Goal: Use online tool/utility: Utilize a website feature to perform a specific function

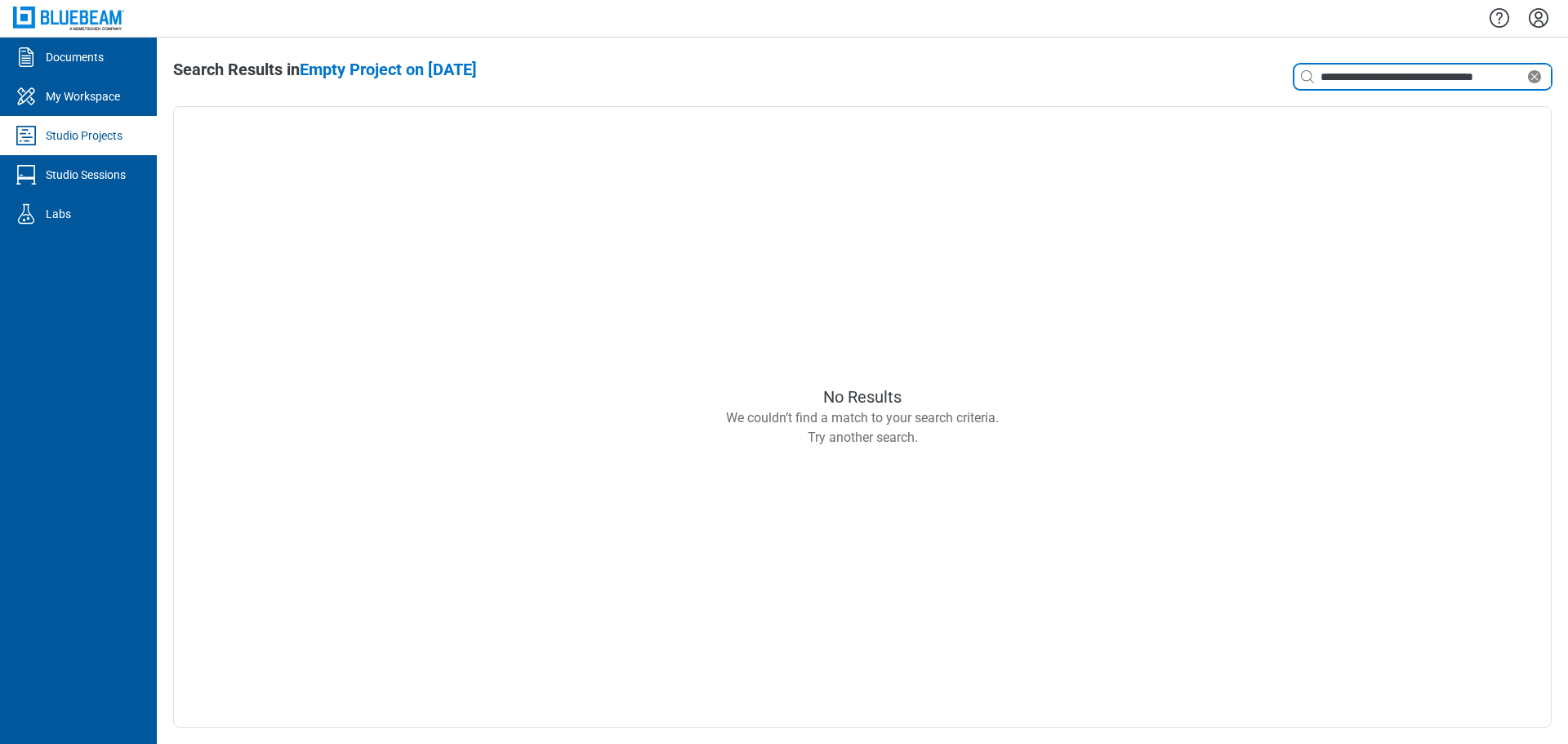
drag, startPoint x: 1380, startPoint y: 79, endPoint x: 1391, endPoint y: 81, distance: 11.2
click at [1380, 79] on input "**********" at bounding box center [1421, 76] width 207 height 18
drag, startPoint x: 1419, startPoint y: 75, endPoint x: 1373, endPoint y: 69, distance: 46.4
click at [1359, 75] on input "**********" at bounding box center [1421, 76] width 207 height 18
click at [1490, 69] on input "**********" at bounding box center [1421, 76] width 207 height 18
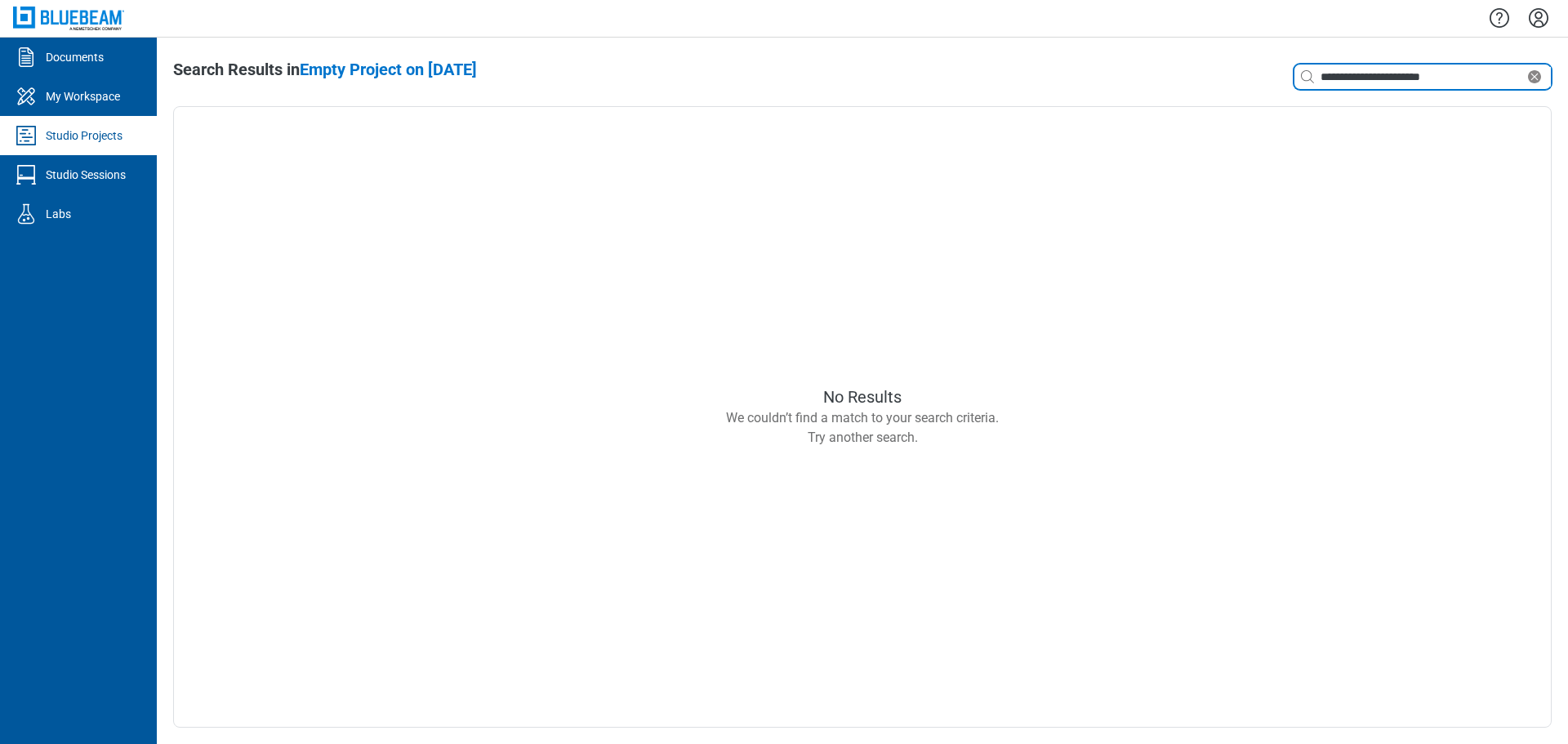
drag, startPoint x: 1355, startPoint y: 73, endPoint x: 1314, endPoint y: 70, distance: 41.1
click at [1314, 70] on div "**********" at bounding box center [1422, 76] width 256 height 26
drag, startPoint x: 1413, startPoint y: 74, endPoint x: 1370, endPoint y: 74, distance: 43.0
click at [1370, 74] on input "**********" at bounding box center [1421, 76] width 207 height 18
type input "**********"
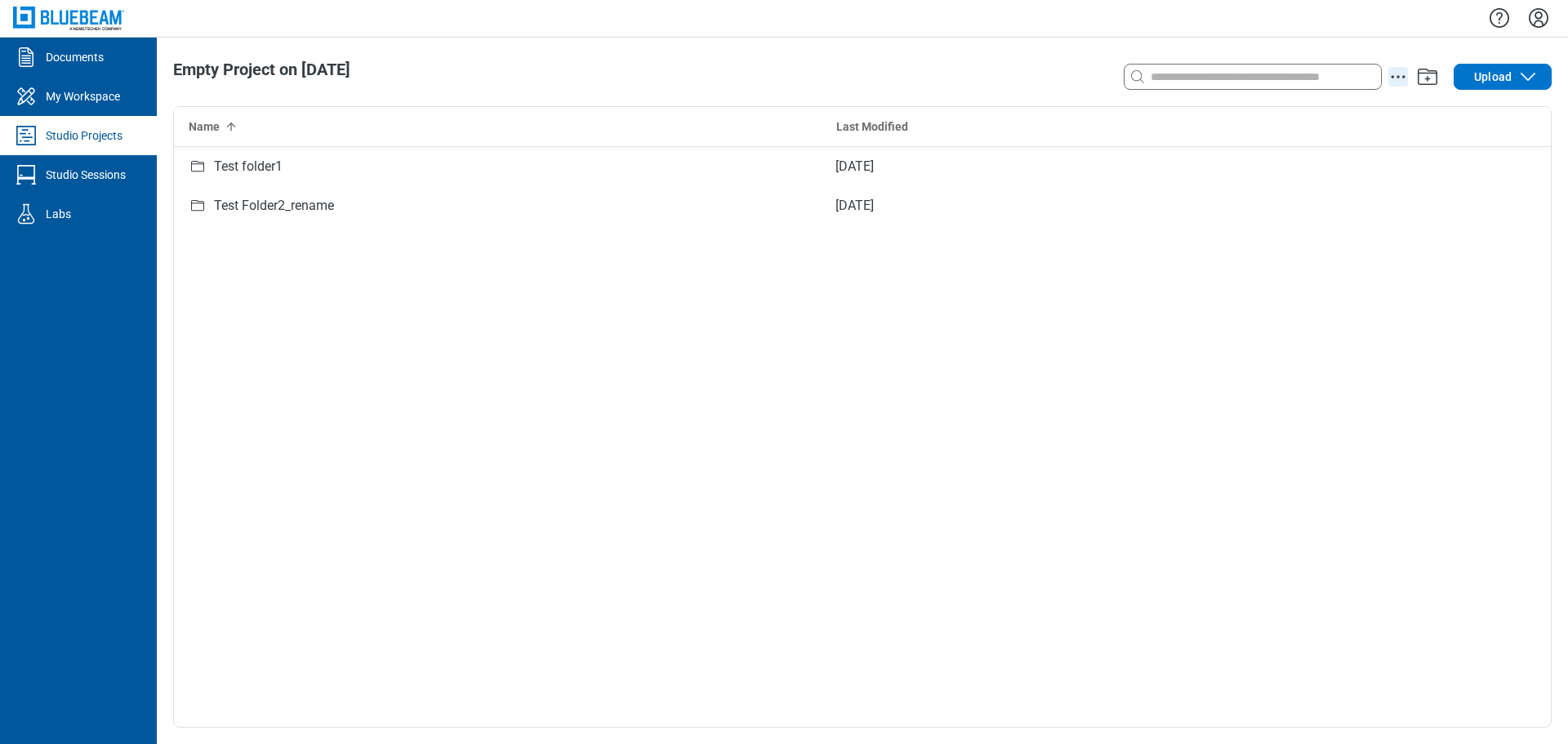
click at [1405, 75] on icon "action-menu" at bounding box center [1398, 76] width 19 height 19
click at [1321, 391] on div "Test folder1 Aug 12, 2025 Test Folder2_rename Aug 12, 2025" at bounding box center [862, 436] width 1376 height 580
click at [96, 96] on div "My Workspace" at bounding box center [82, 96] width 75 height 16
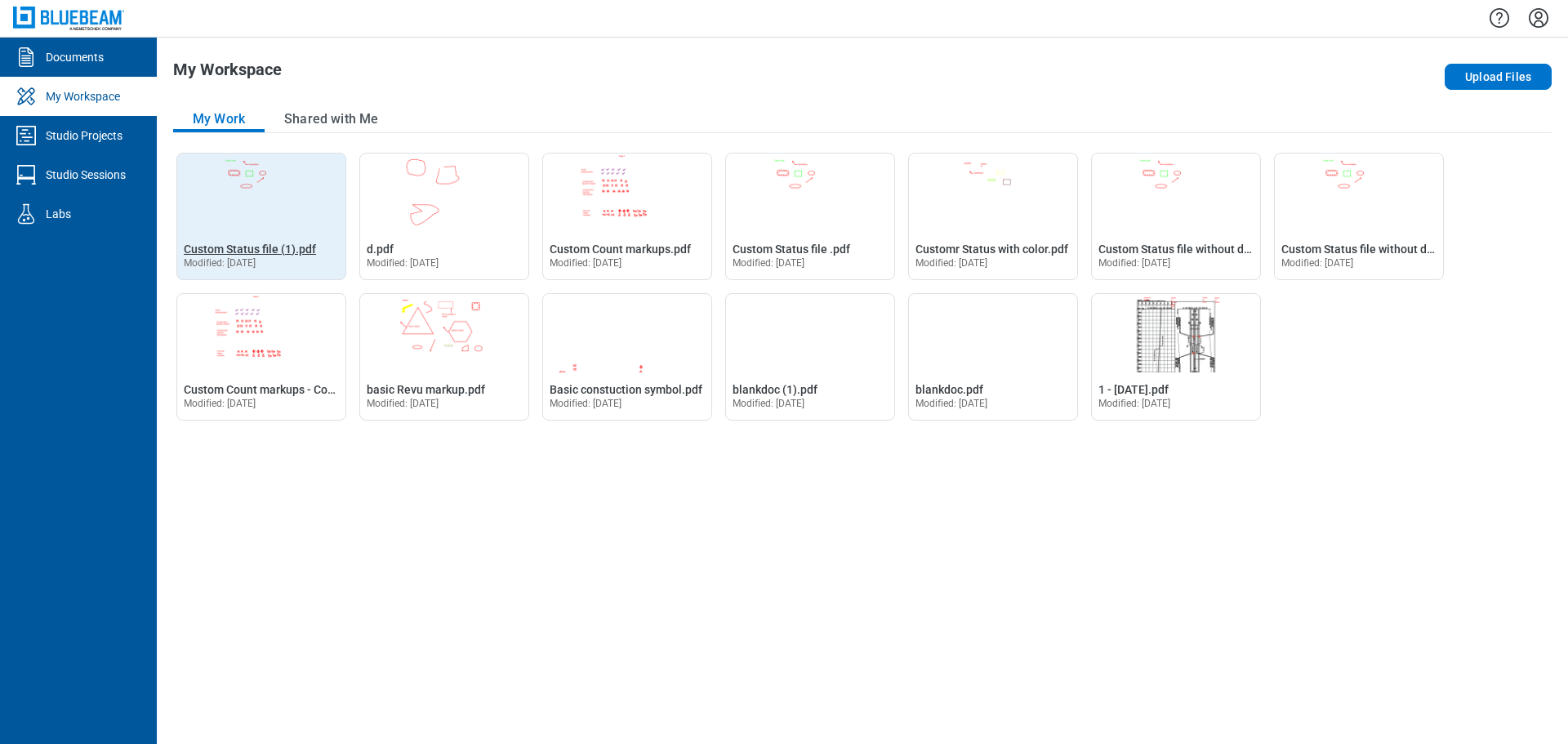
click at [279, 247] on span "Custom Status file (1).pdf" at bounding box center [250, 249] width 133 height 13
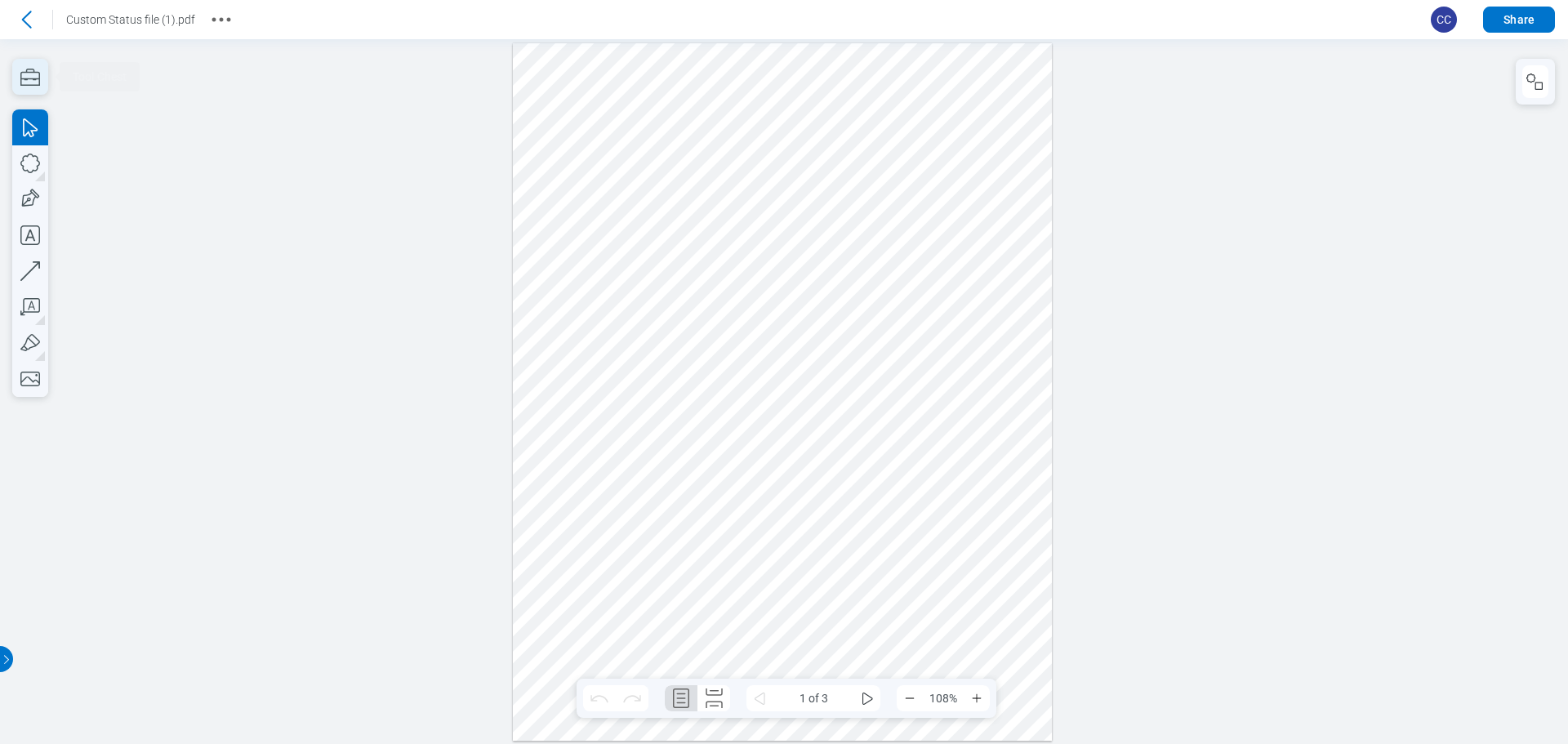
click at [28, 82] on icon "button" at bounding box center [30, 76] width 36 height 36
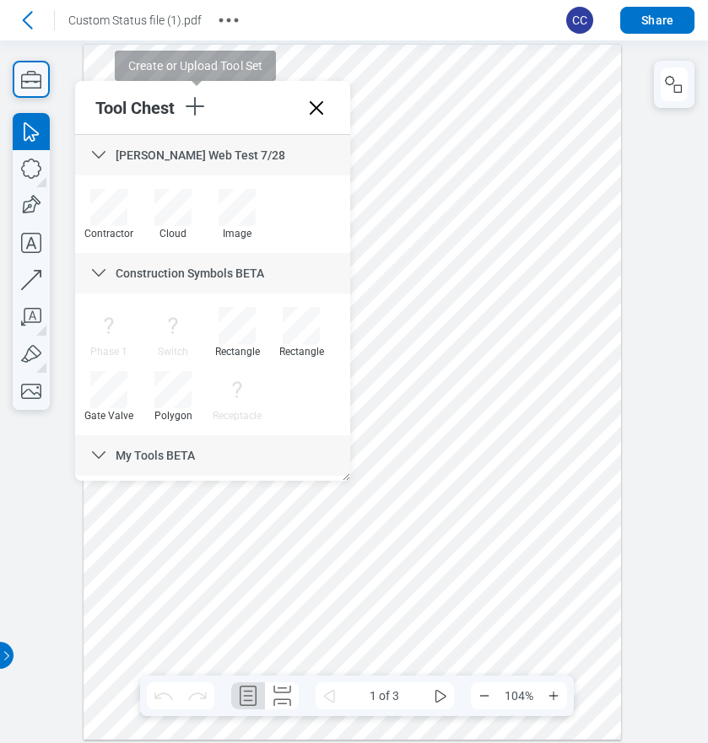
drag, startPoint x: 202, startPoint y: 101, endPoint x: 212, endPoint y: 108, distance: 11.5
click at [202, 101] on icon "button" at bounding box center [194, 106] width 27 height 27
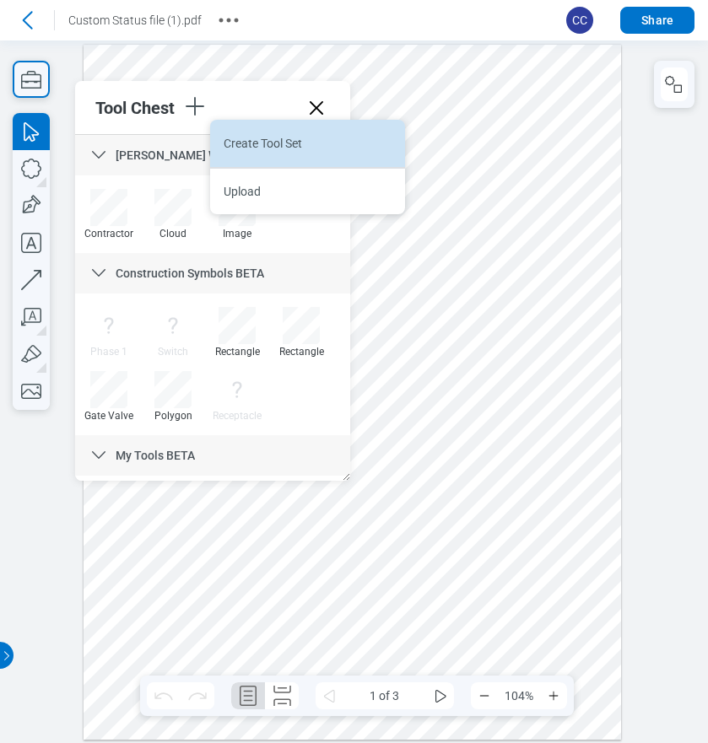
click at [254, 145] on li "Create Tool Set" at bounding box center [307, 143] width 195 height 47
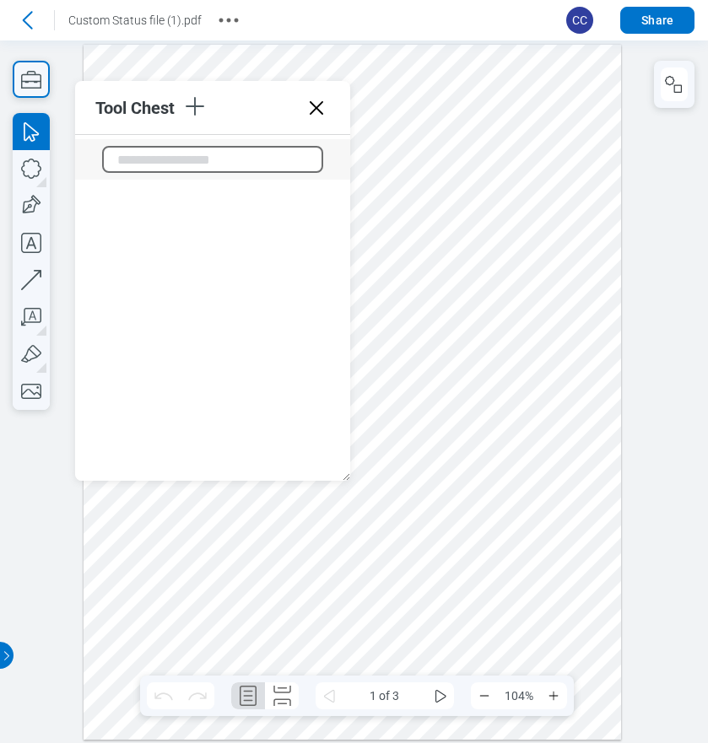
scroll to position [1212, 0]
type input "**********"
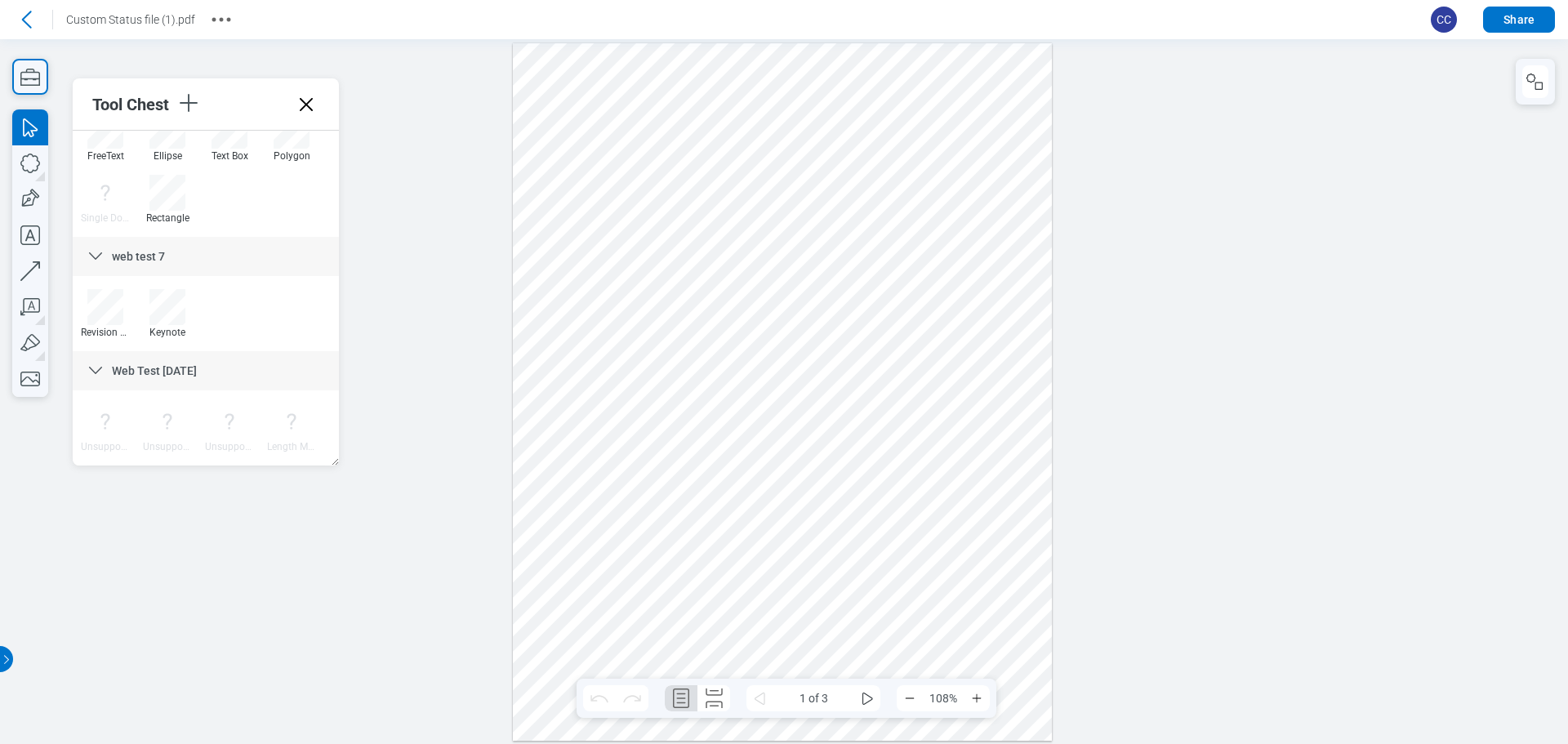
scroll to position [1014, 0]
click at [92, 307] on icon at bounding box center [96, 309] width 19 height 19
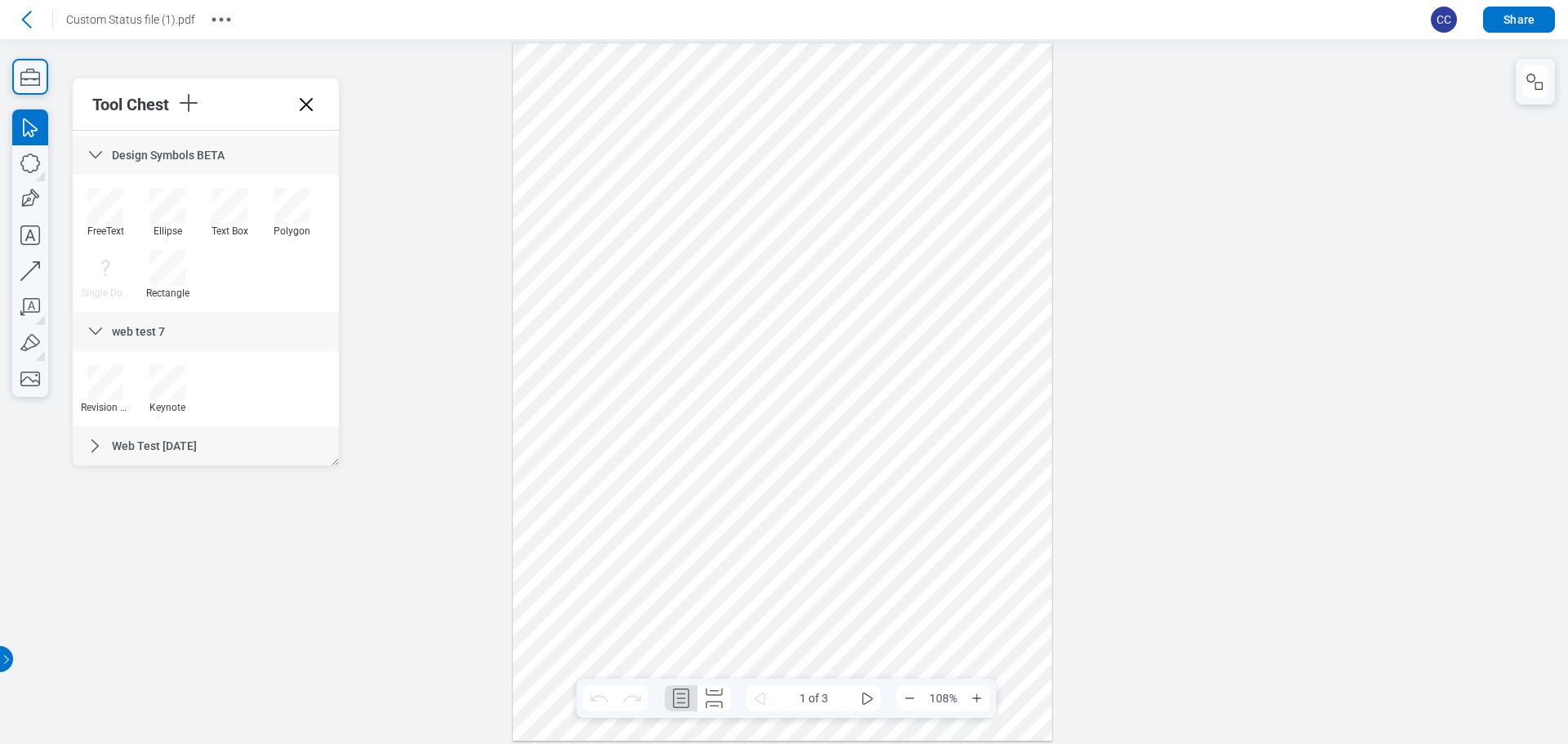
scroll to position [877, 0]
click at [97, 444] on icon at bounding box center [95, 445] width 8 height 13
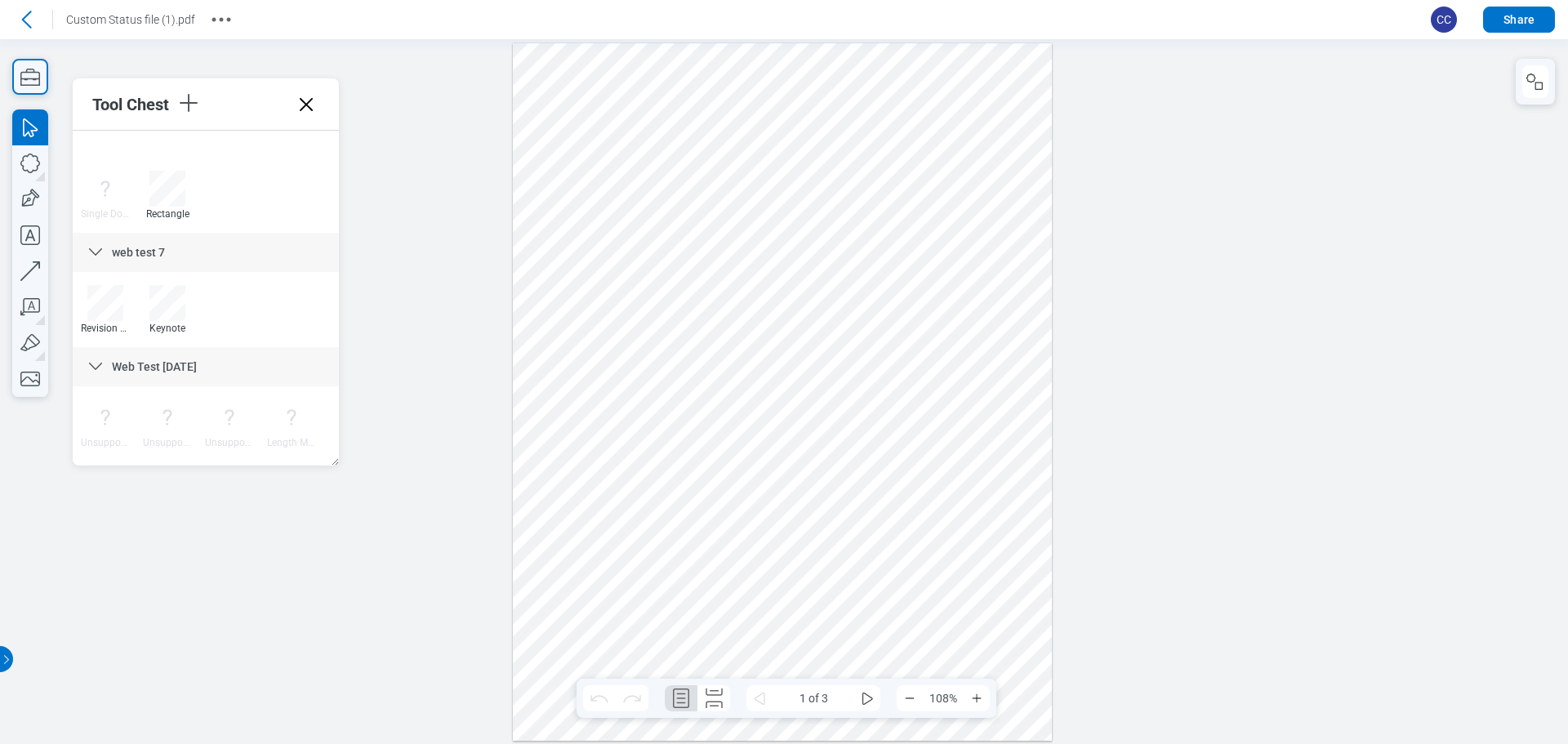
scroll to position [1014, 0]
click at [94, 192] on icon at bounding box center [96, 194] width 19 height 19
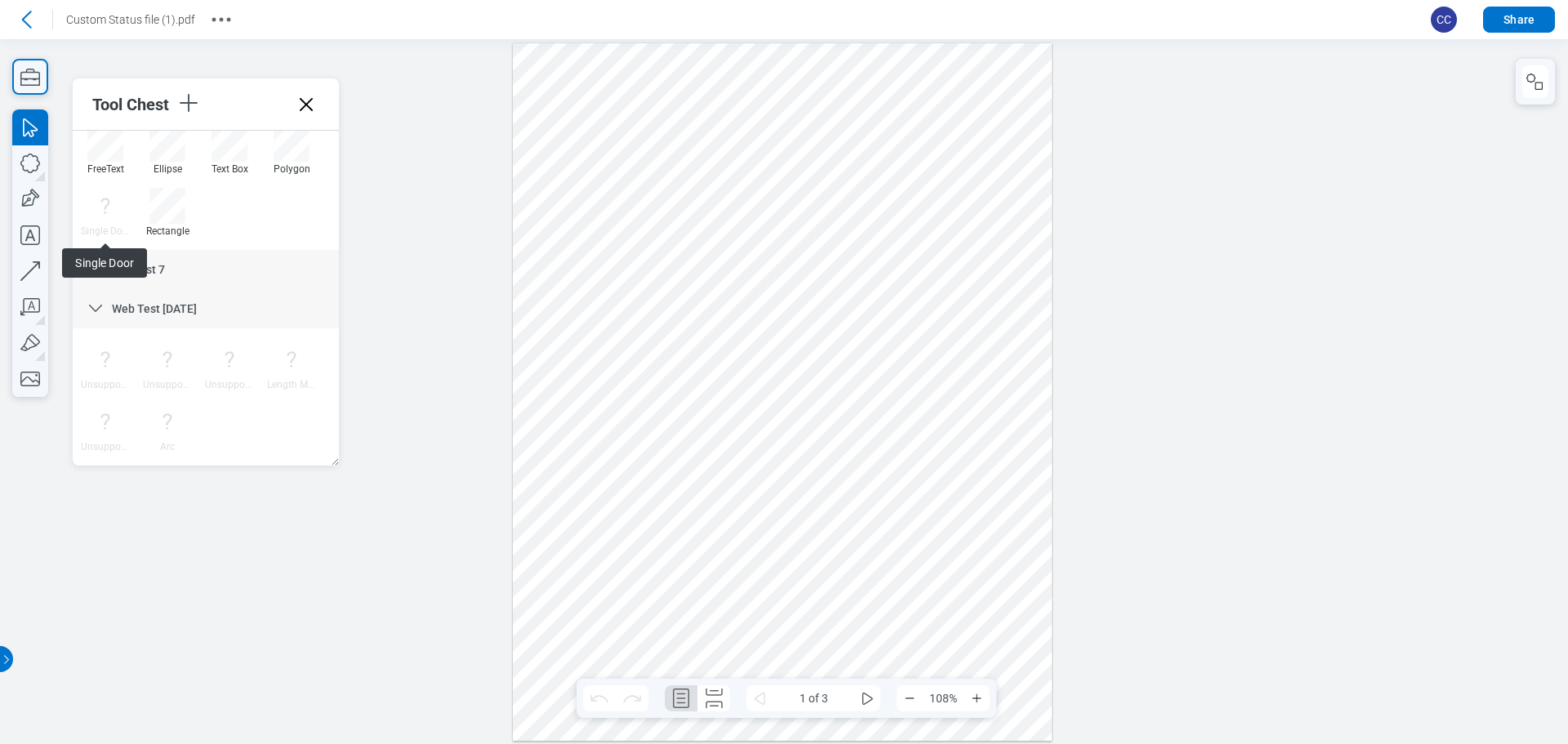
click at [97, 268] on span "Single Door" at bounding box center [105, 262] width 85 height 29
click at [94, 269] on icon at bounding box center [96, 269] width 19 height 19
click at [98, 384] on icon at bounding box center [95, 383] width 13 height 8
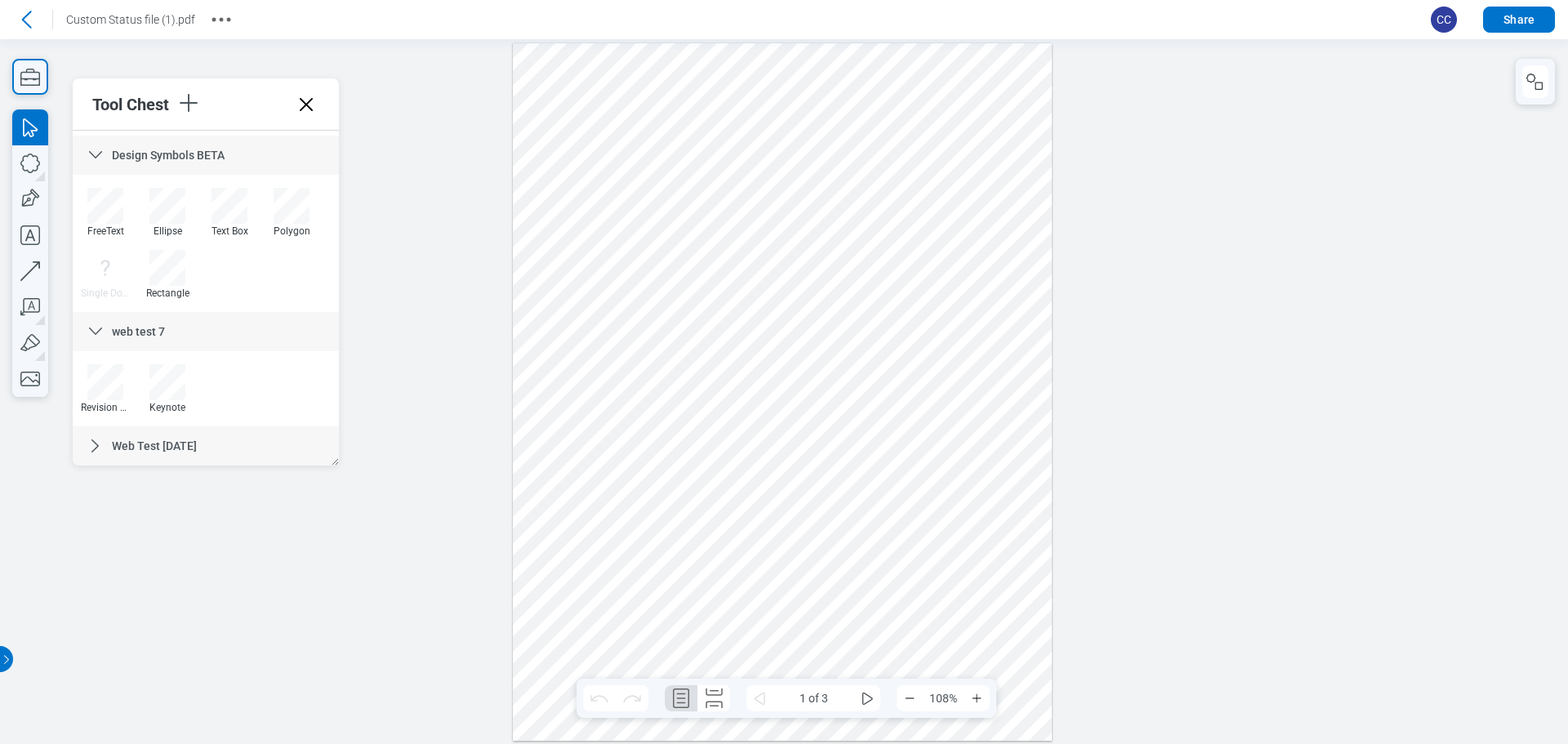
click at [104, 447] on icon at bounding box center [96, 446] width 19 height 19
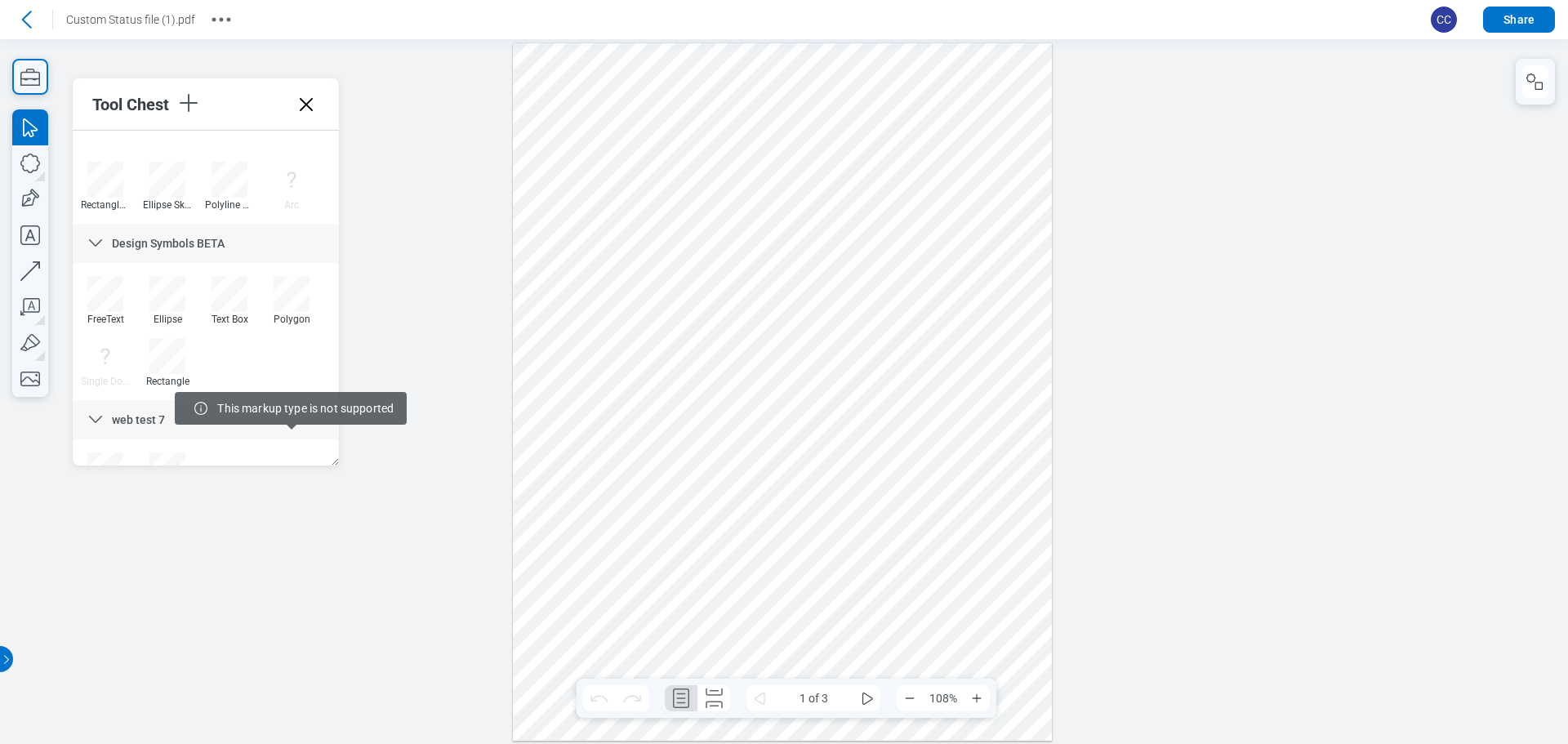
scroll to position [776, 0]
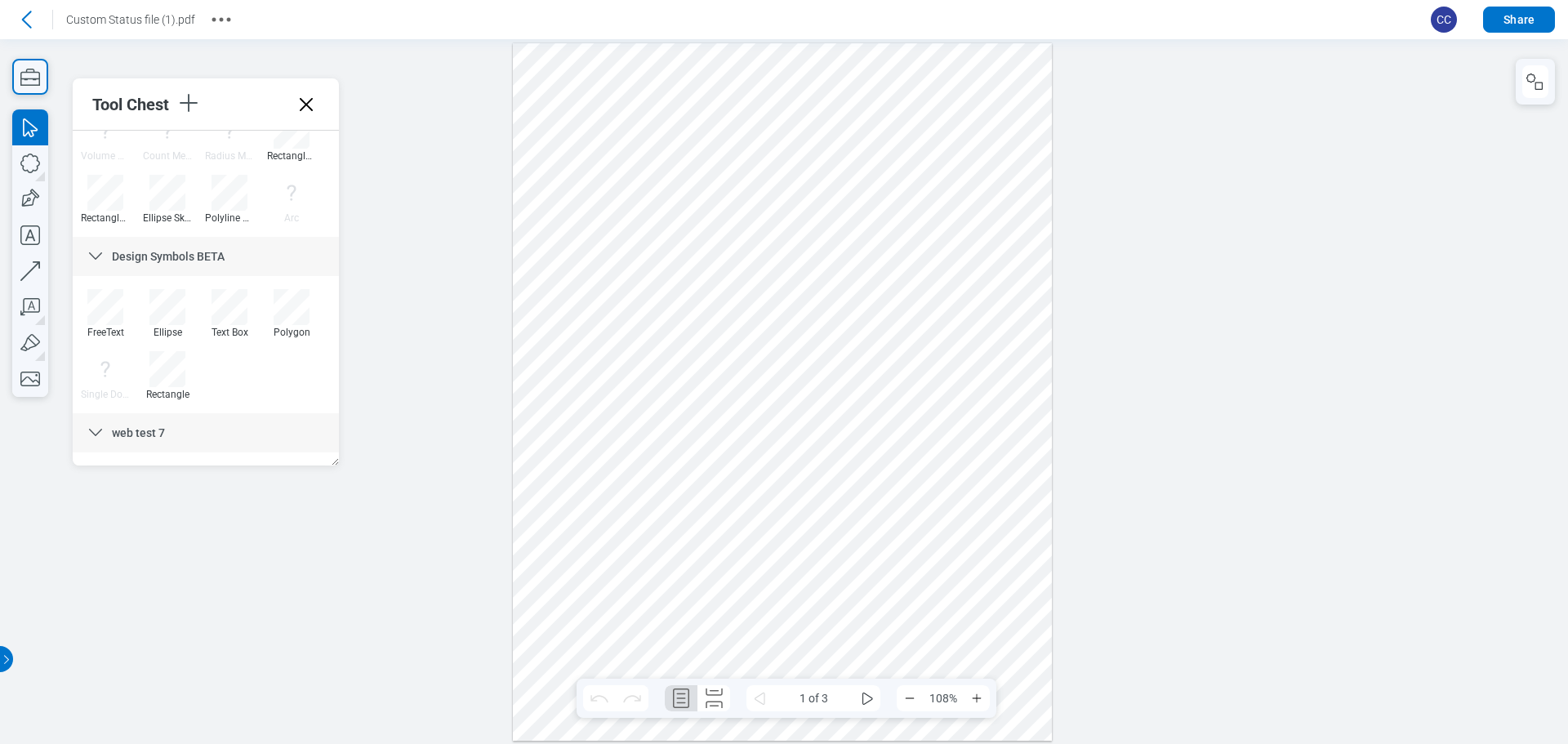
click at [95, 255] on icon at bounding box center [96, 256] width 19 height 19
click at [97, 253] on icon at bounding box center [96, 256] width 19 height 19
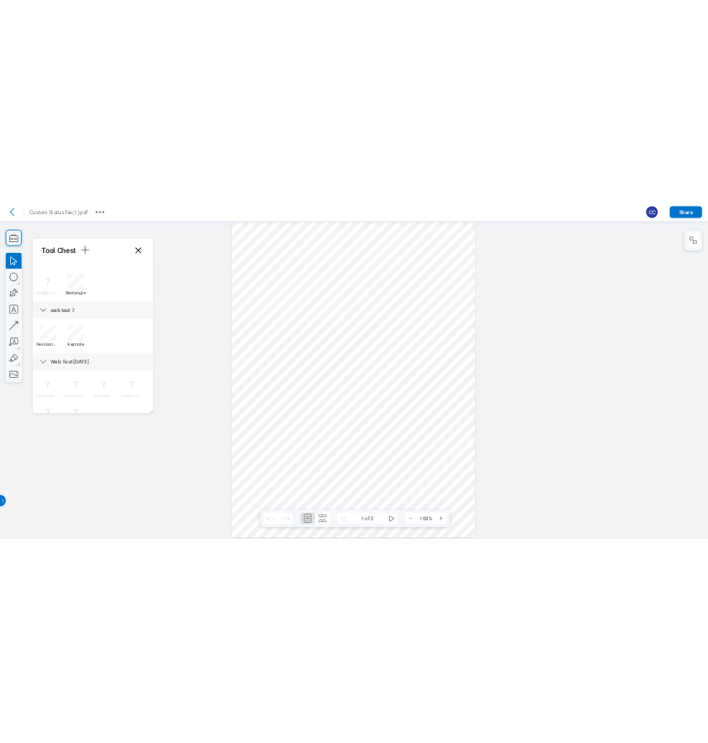
scroll to position [1048, 0]
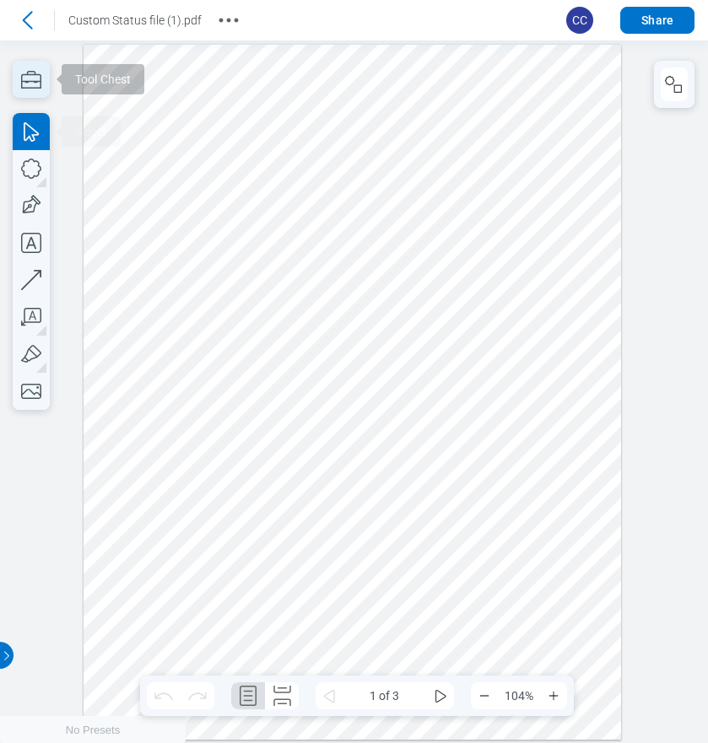
click at [34, 78] on icon "button" at bounding box center [31, 79] width 37 height 37
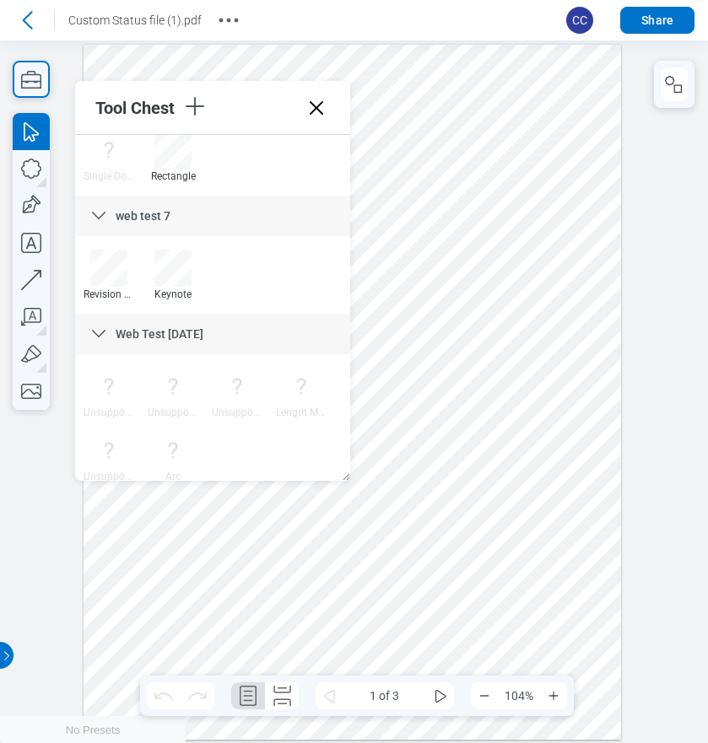
scroll to position [1048, 0]
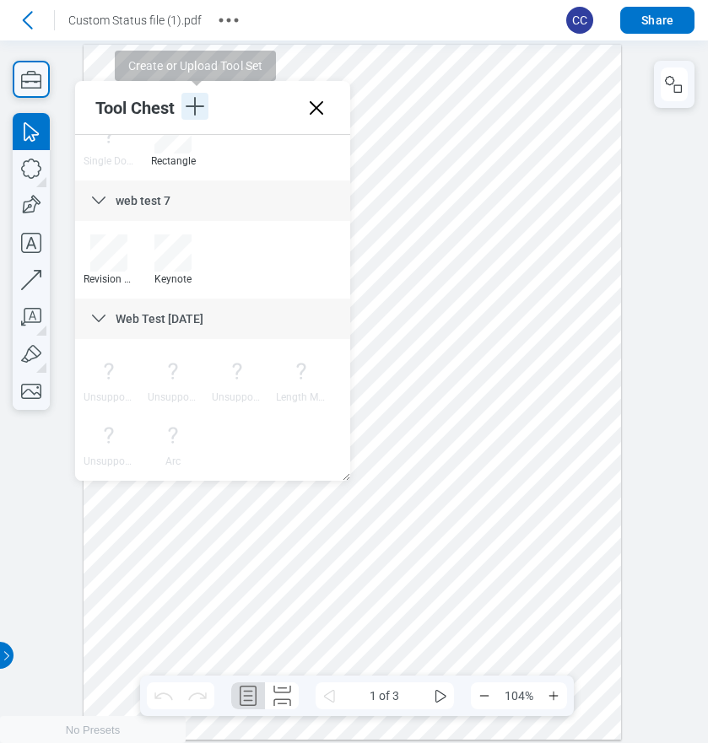
click at [202, 105] on icon "button" at bounding box center [194, 106] width 27 height 27
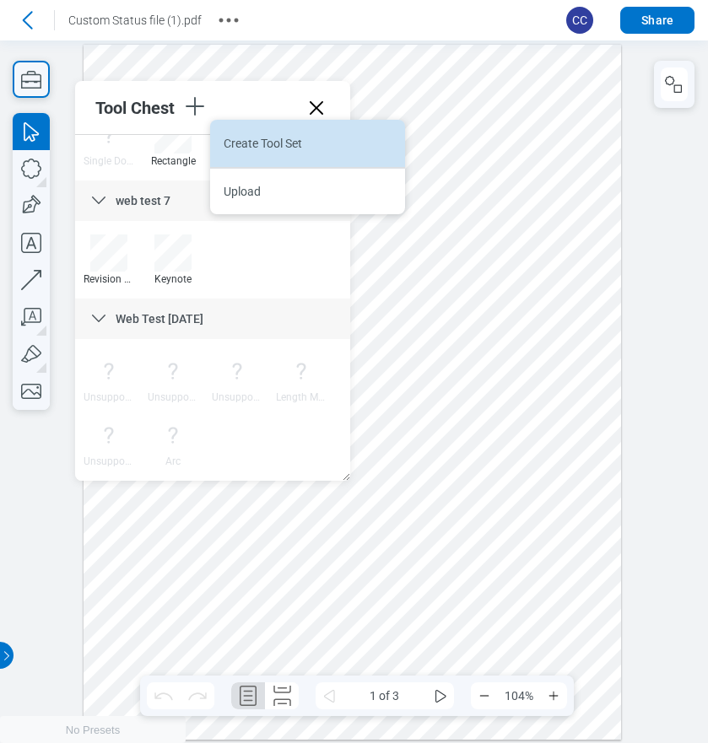
drag, startPoint x: 239, startPoint y: 136, endPoint x: 250, endPoint y: 136, distance: 11.0
click at [240, 136] on li "Create Tool Set" at bounding box center [307, 143] width 195 height 47
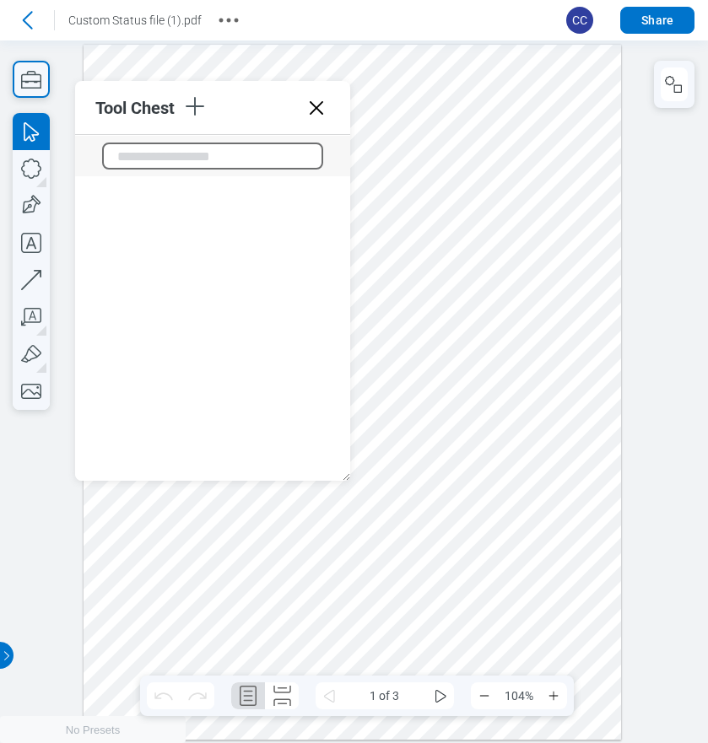
scroll to position [1394, 0]
type input "**********"
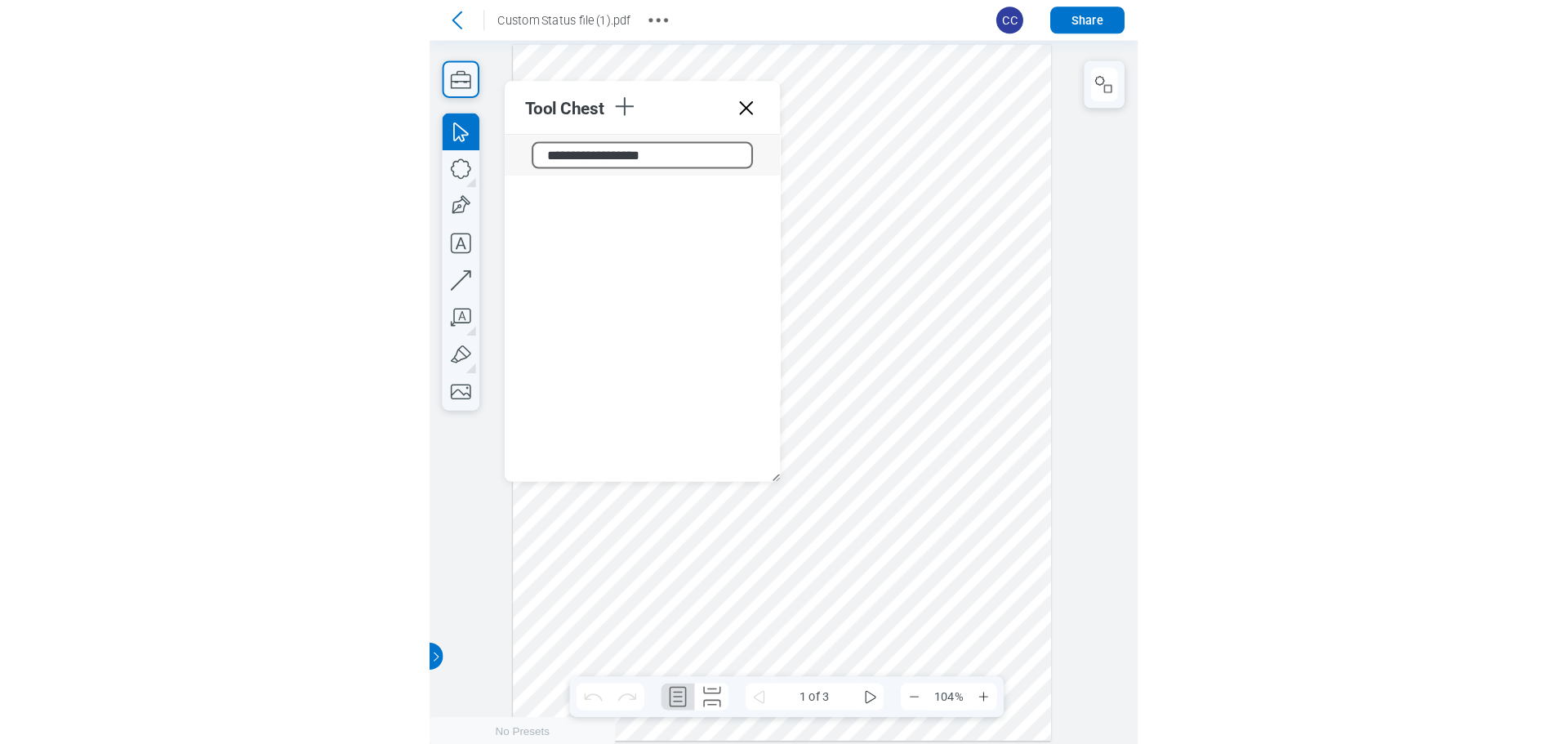
scroll to position [1128, 0]
